Goal: Information Seeking & Learning: Learn about a topic

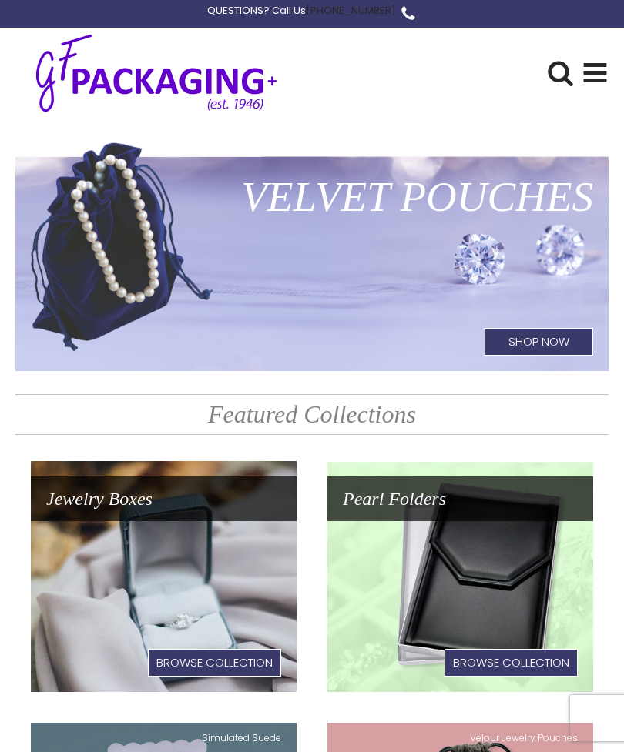
click at [592, 68] on icon at bounding box center [594, 72] width 27 height 27
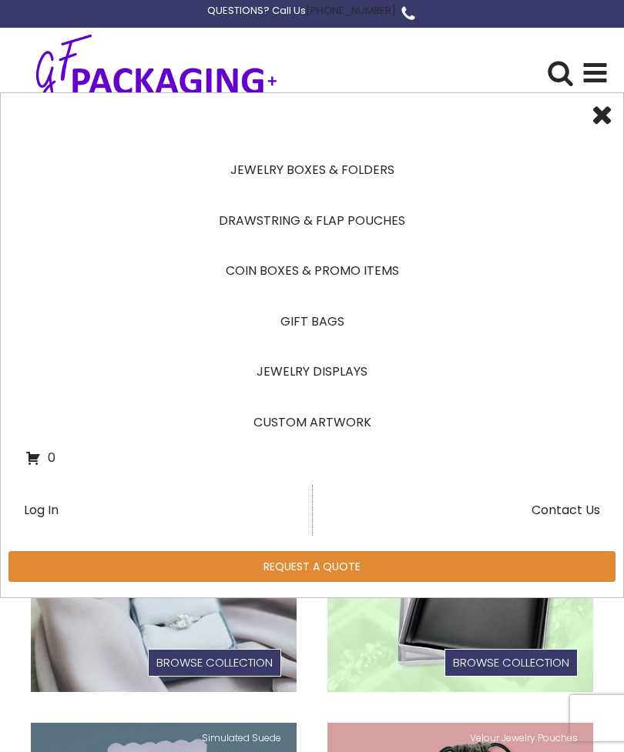
click at [336, 368] on link "Jewelry Displays" at bounding box center [311, 371] width 573 height 51
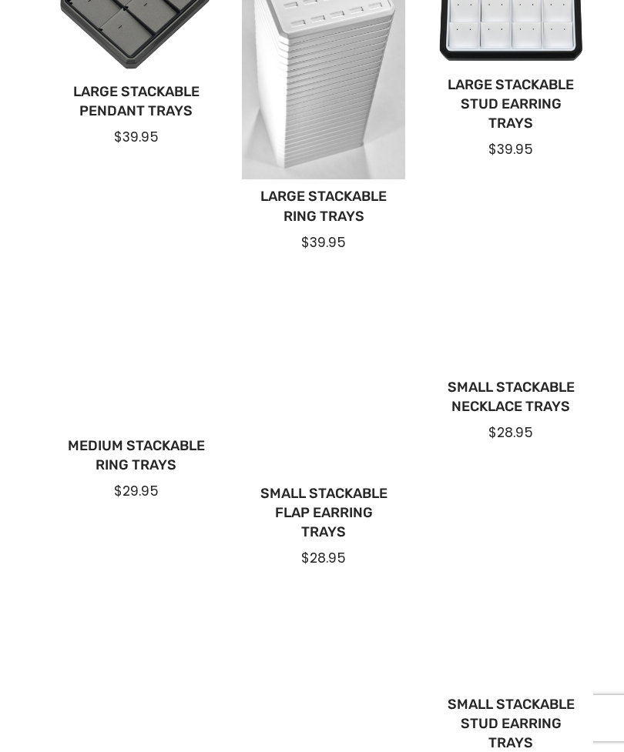
scroll to position [906, 0]
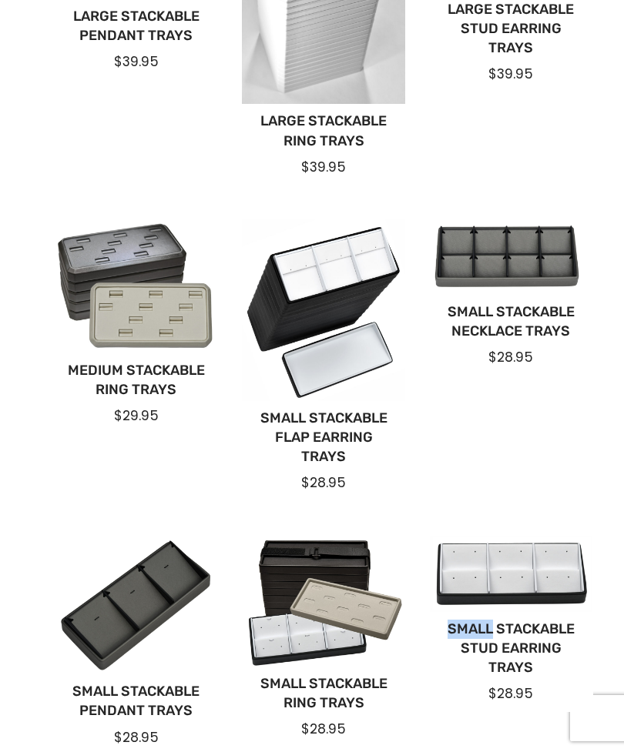
click at [560, 483] on div "Large Stackable Bracelet Trays $39.95 Large Stackable Flap Earring Trays $39.95…" at bounding box center [312, 172] width 562 height 1212
click at [522, 554] on div at bounding box center [511, 574] width 162 height 76
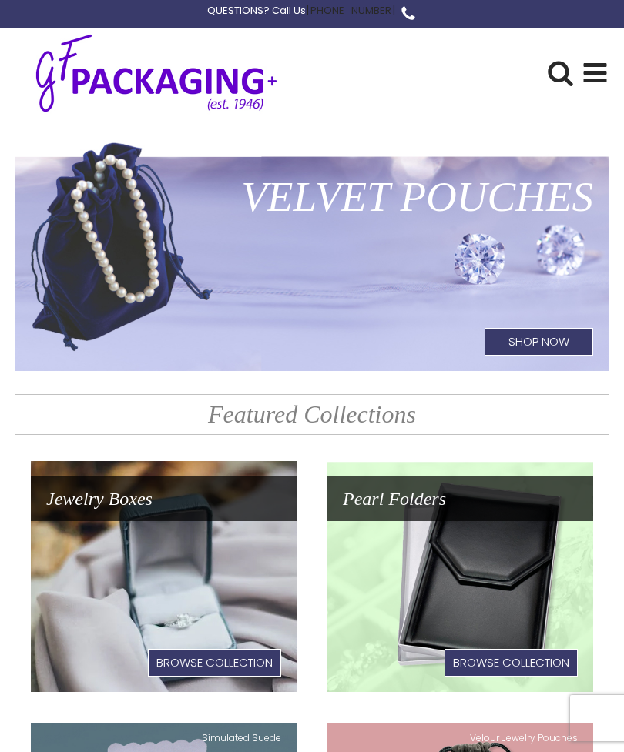
click at [590, 71] on use at bounding box center [595, 72] width 23 height 19
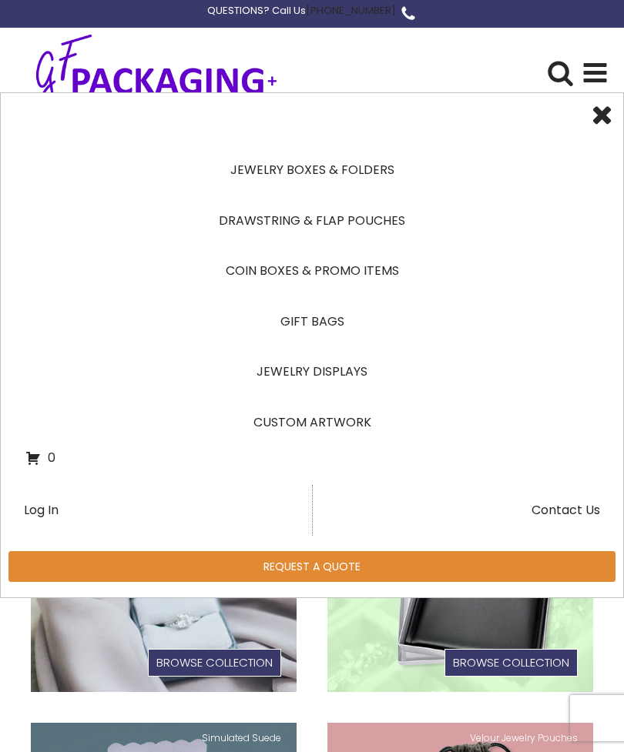
click at [366, 370] on link "Jewelry Displays" at bounding box center [311, 371] width 573 height 51
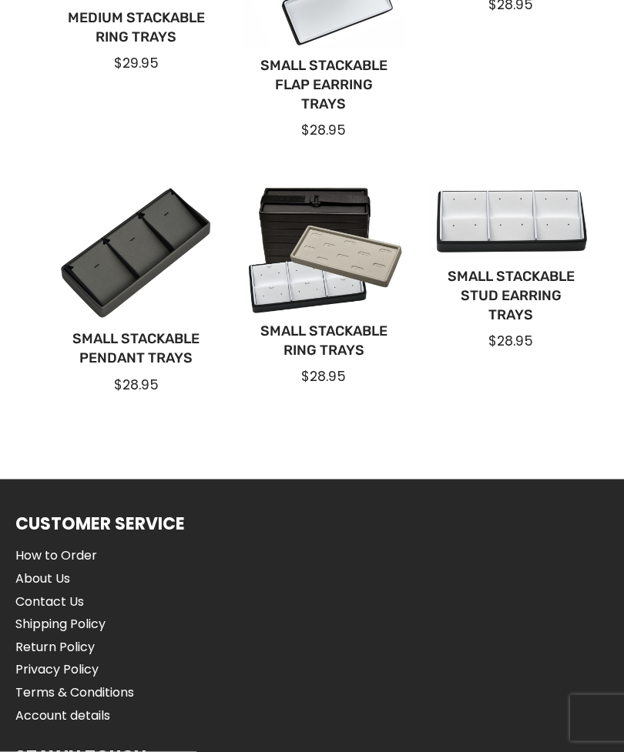
scroll to position [1251, 0]
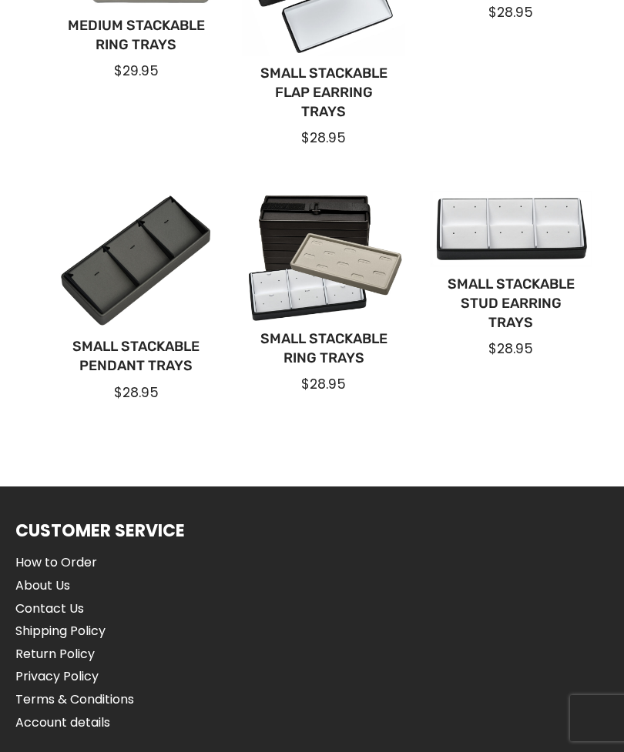
click at [520, 290] on link "Small Stackable Stud Earring Trays" at bounding box center [511, 304] width 138 height 59
